Goal: Browse casually: Explore the website without a specific task or goal

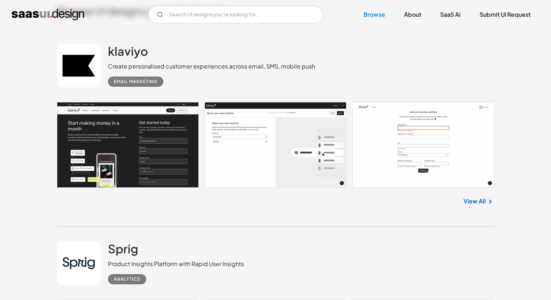
scroll to position [203, 0]
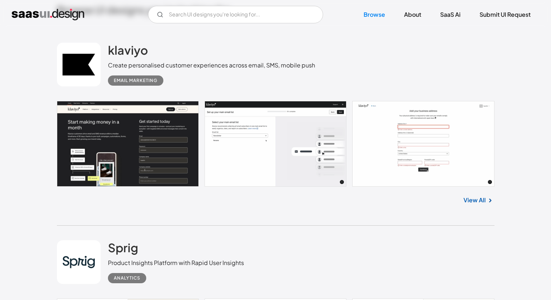
click at [108, 135] on link at bounding box center [276, 144] width 438 height 86
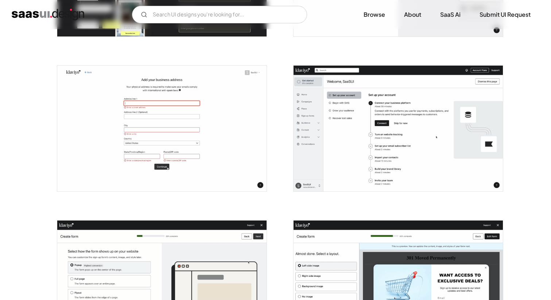
scroll to position [259, 0]
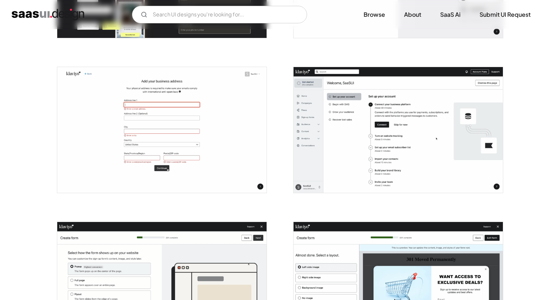
click at [377, 135] on img "open lightbox" at bounding box center [398, 130] width 209 height 126
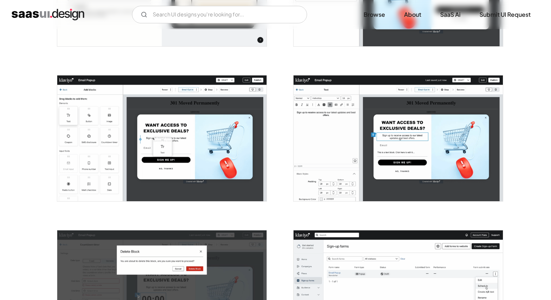
scroll to position [577, 0]
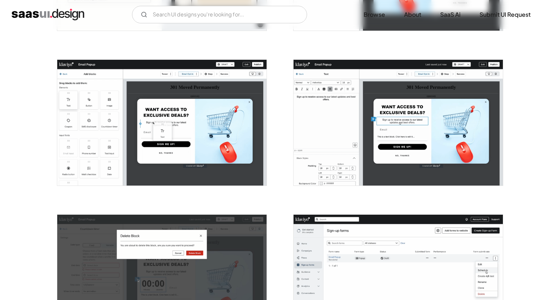
click at [80, 113] on img "open lightbox" at bounding box center [161, 123] width 209 height 126
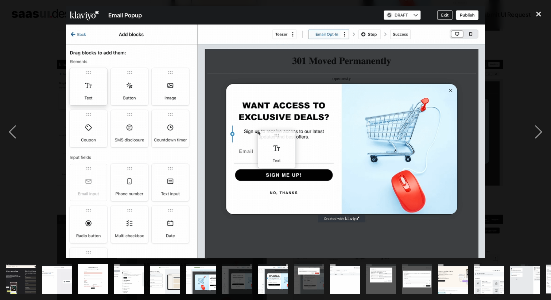
click at [37, 100] on div at bounding box center [275, 132] width 551 height 252
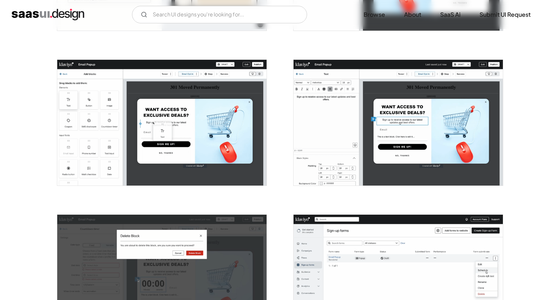
click at [45, 18] on img "home" at bounding box center [48, 15] width 73 height 12
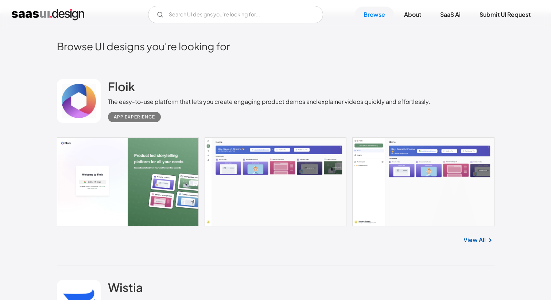
scroll to position [168, 0]
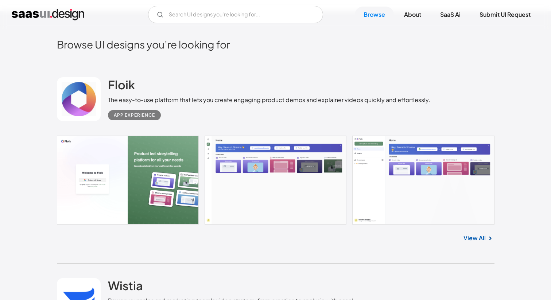
click at [119, 182] on link at bounding box center [276, 180] width 438 height 89
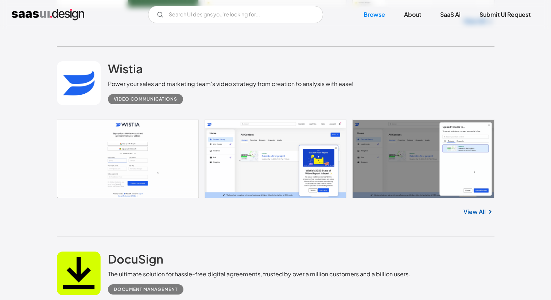
scroll to position [394, 0]
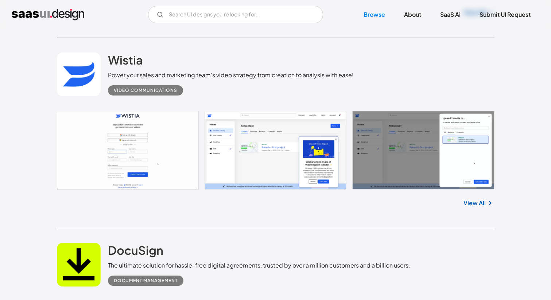
click at [315, 162] on link at bounding box center [276, 150] width 438 height 79
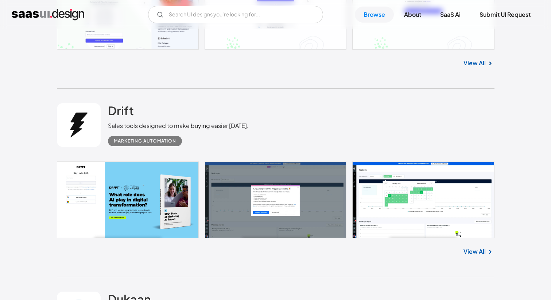
scroll to position [1952, 0]
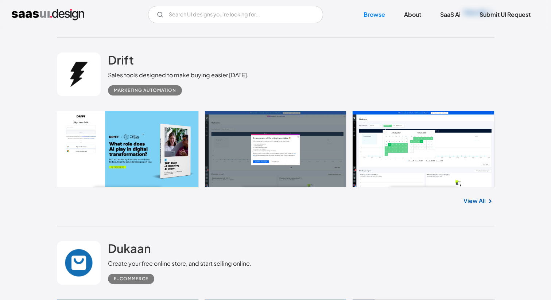
click at [446, 161] on link at bounding box center [276, 149] width 438 height 77
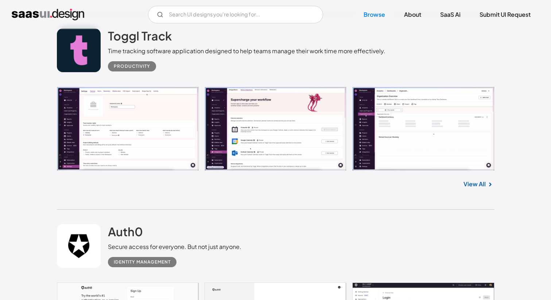
scroll to position [2336, 0]
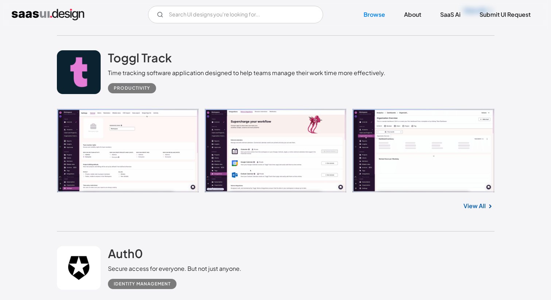
click at [108, 160] on link at bounding box center [276, 151] width 438 height 84
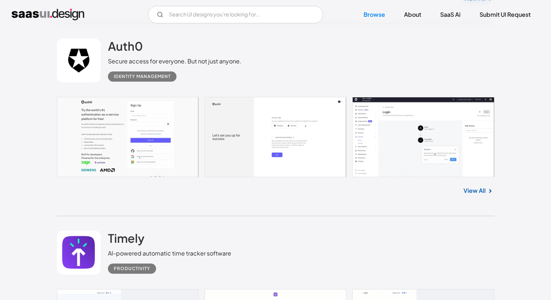
scroll to position [2535, 0]
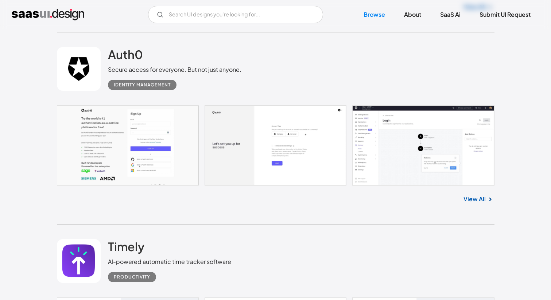
click at [385, 149] on link at bounding box center [276, 145] width 438 height 80
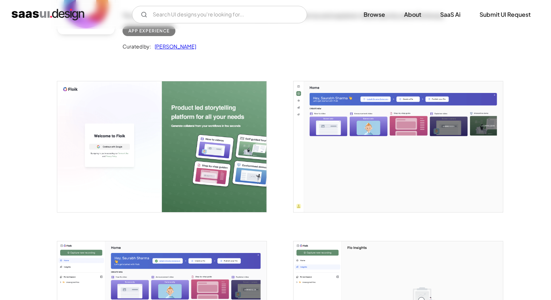
scroll to position [119, 0]
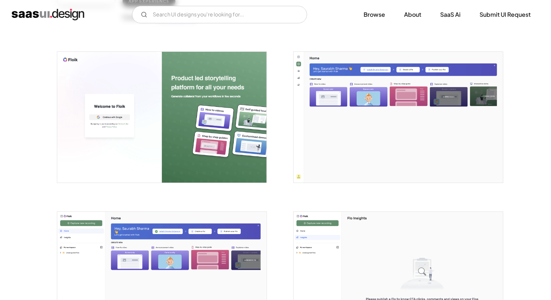
click at [336, 120] on img "open lightbox" at bounding box center [398, 117] width 209 height 131
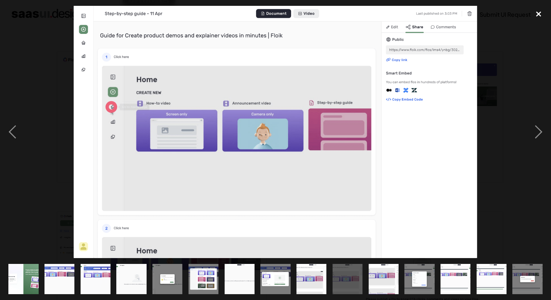
click at [535, 15] on div "close lightbox" at bounding box center [539, 14] width 25 height 16
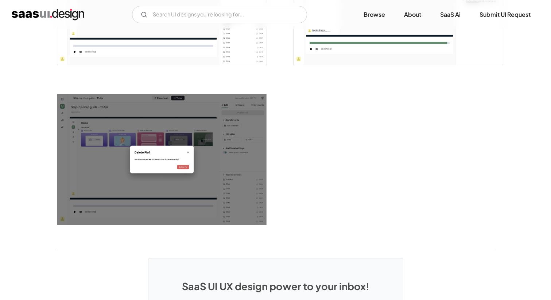
scroll to position [1385, 0]
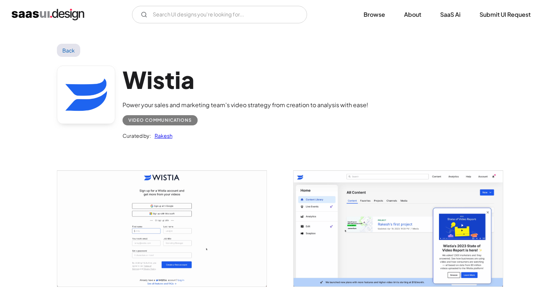
click at [250, 220] on img "open lightbox" at bounding box center [161, 229] width 209 height 116
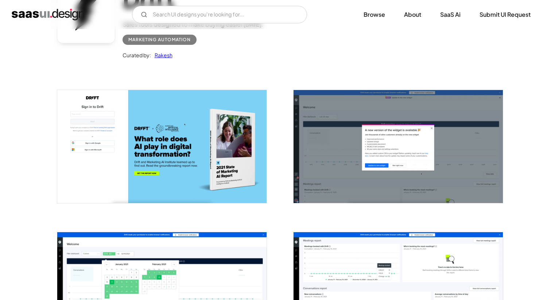
scroll to position [154, 0]
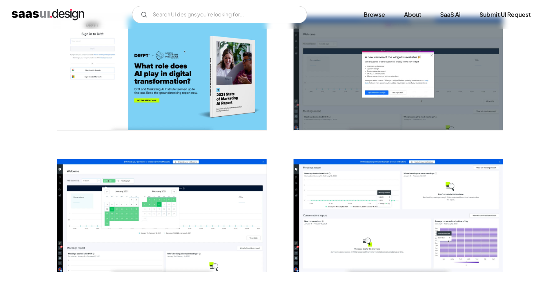
click at [220, 198] on img "open lightbox" at bounding box center [161, 215] width 209 height 113
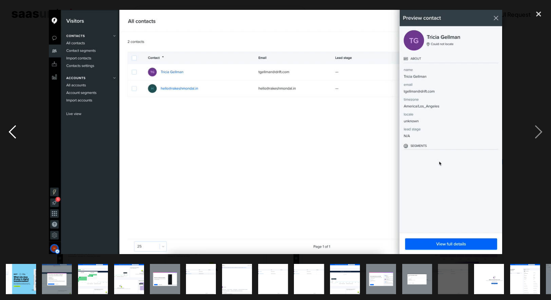
click at [19, 178] on div "previous image" at bounding box center [12, 132] width 25 height 252
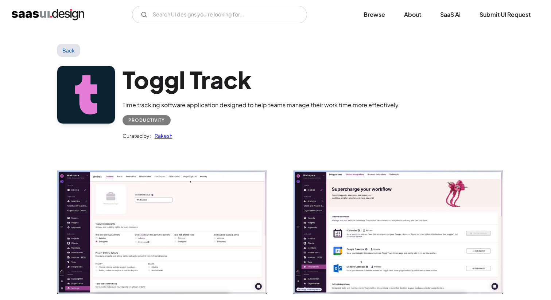
click at [135, 245] on img "open lightbox" at bounding box center [161, 232] width 209 height 123
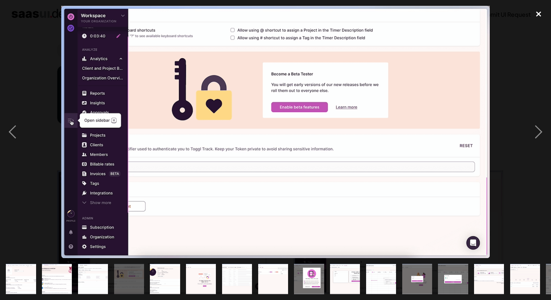
click at [538, 13] on div "close lightbox" at bounding box center [539, 14] width 25 height 16
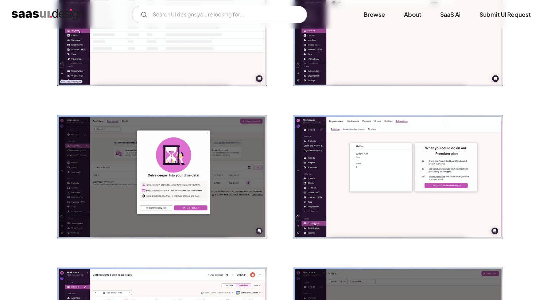
scroll to position [701, 0]
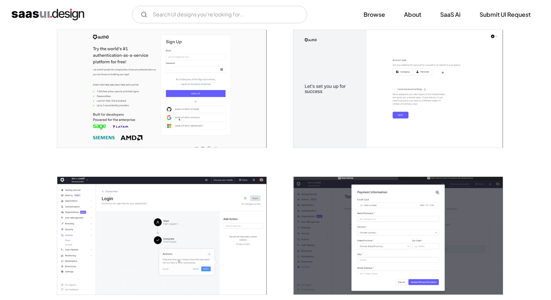
scroll to position [267, 0]
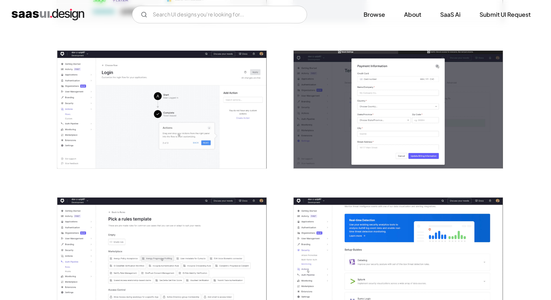
click at [195, 146] on img "open lightbox" at bounding box center [161, 110] width 209 height 118
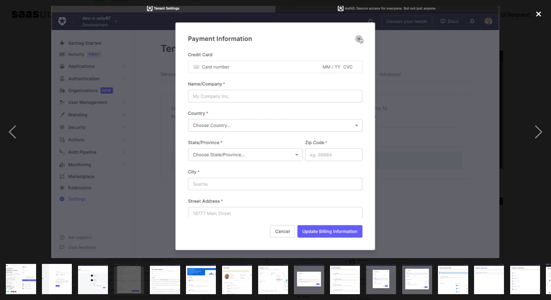
click at [540, 9] on div "close lightbox" at bounding box center [539, 14] width 25 height 16
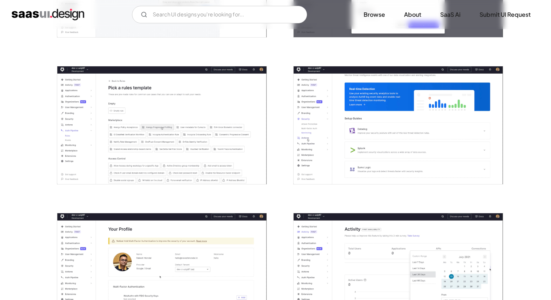
scroll to position [403, 0]
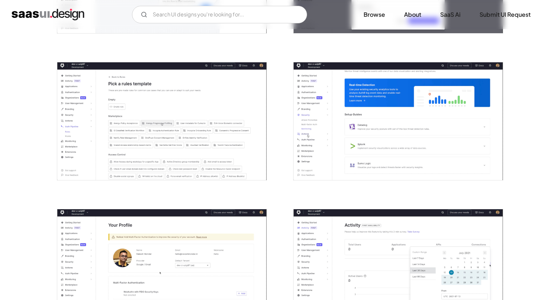
click at [137, 144] on img "open lightbox" at bounding box center [161, 121] width 209 height 118
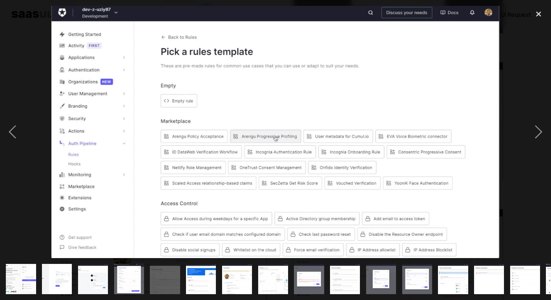
click at [26, 172] on div at bounding box center [275, 132] width 551 height 252
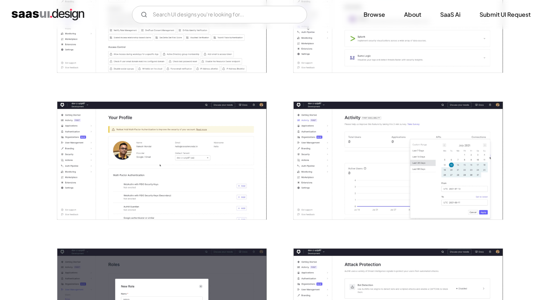
scroll to position [521, 0]
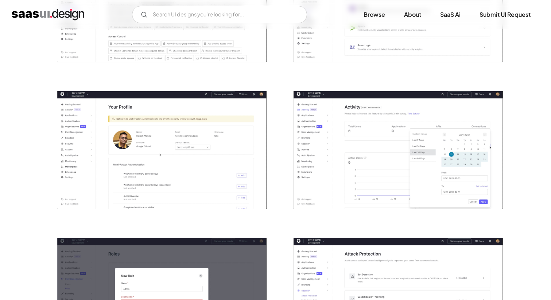
click at [183, 152] on img "open lightbox" at bounding box center [161, 150] width 209 height 118
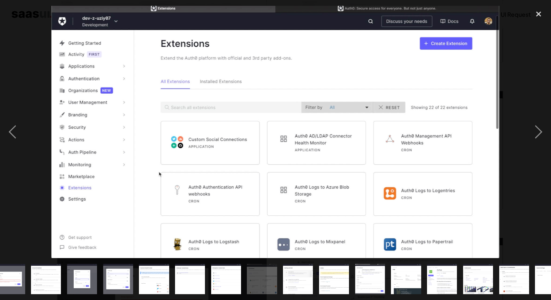
scroll to position [0, 319]
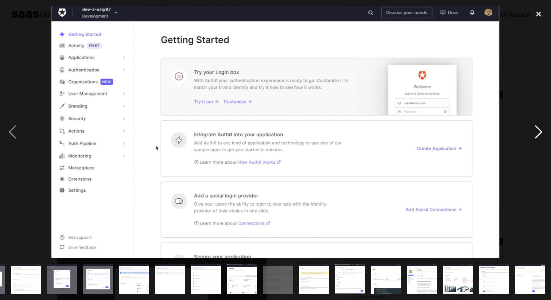
click at [540, 138] on div "next image" at bounding box center [539, 132] width 25 height 252
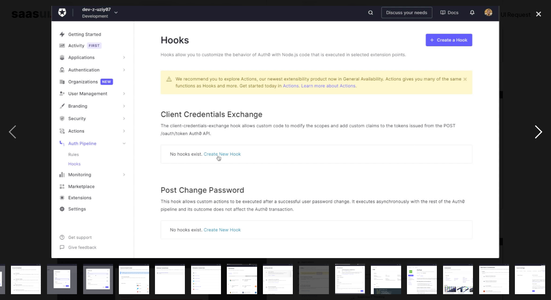
click at [540, 138] on div "next image" at bounding box center [539, 132] width 25 height 252
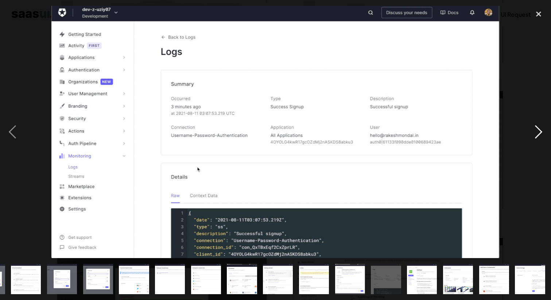
click at [540, 138] on div "next image" at bounding box center [539, 132] width 25 height 252
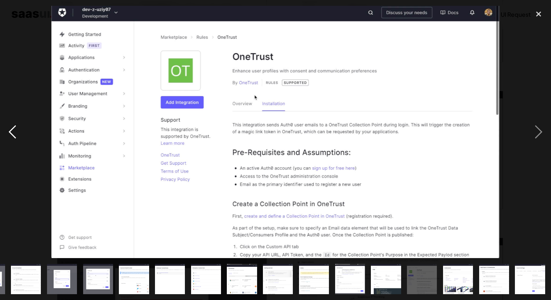
click at [11, 127] on div "previous image" at bounding box center [12, 132] width 25 height 252
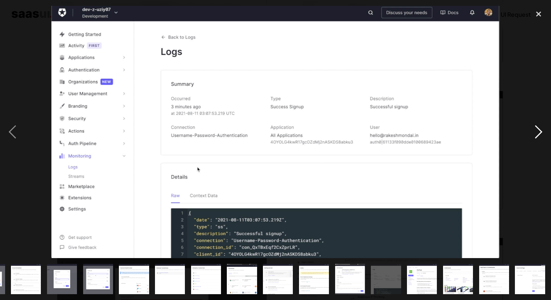
click at [538, 132] on div "next image" at bounding box center [539, 132] width 25 height 252
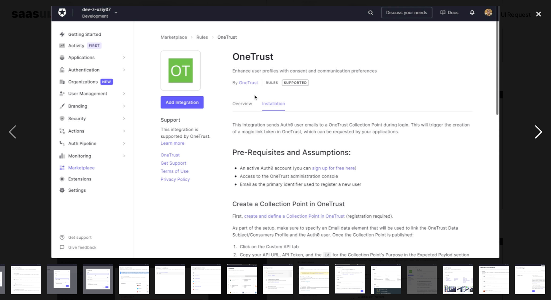
click at [538, 132] on div "next image" at bounding box center [539, 132] width 25 height 252
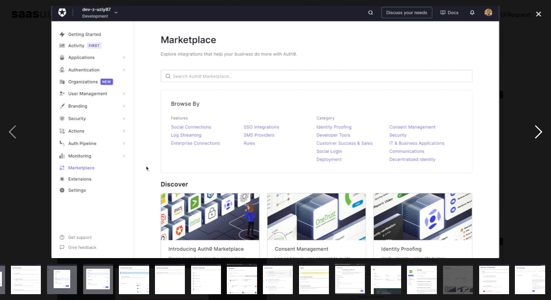
click at [538, 132] on div "next image" at bounding box center [539, 132] width 25 height 252
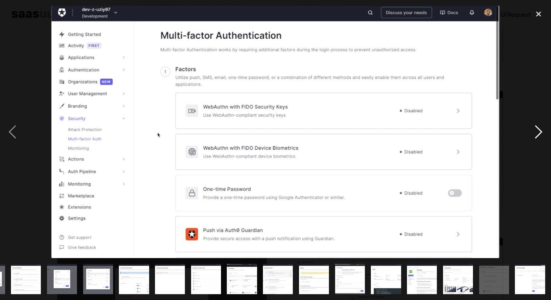
click at [538, 132] on div "next image" at bounding box center [539, 132] width 25 height 252
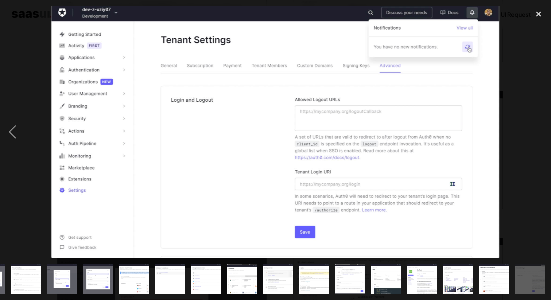
click at [538, 132] on div "next image" at bounding box center [539, 132] width 25 height 252
click at [532, 113] on div "next image" at bounding box center [539, 132] width 25 height 252
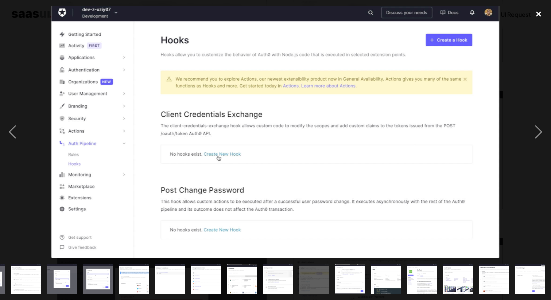
click at [546, 8] on div "close lightbox" at bounding box center [539, 14] width 25 height 16
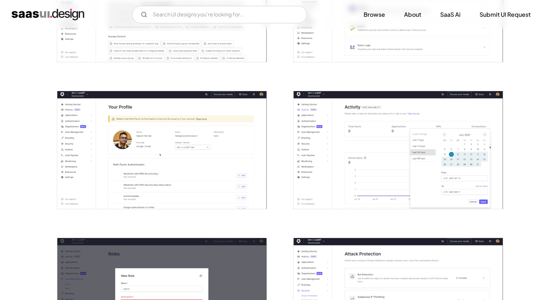
scroll to position [0, 0]
